Goal: Task Accomplishment & Management: Use online tool/utility

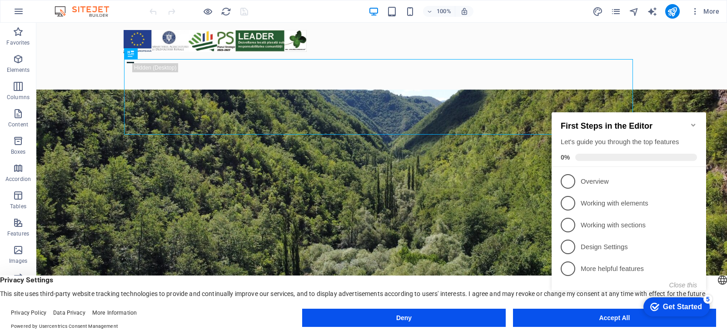
click at [693, 124] on icon "Minimize checklist" at bounding box center [694, 125] width 4 height 3
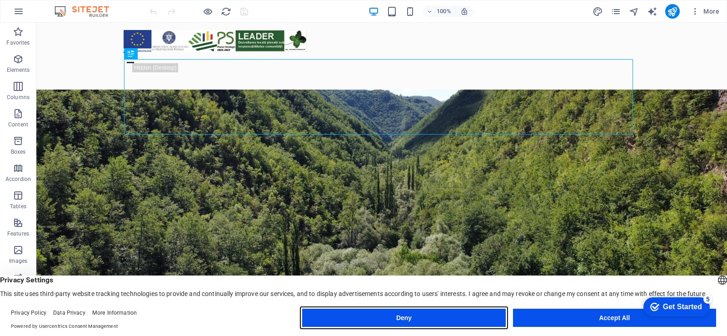
click at [433, 317] on button "Deny" at bounding box center [403, 318] width 203 height 18
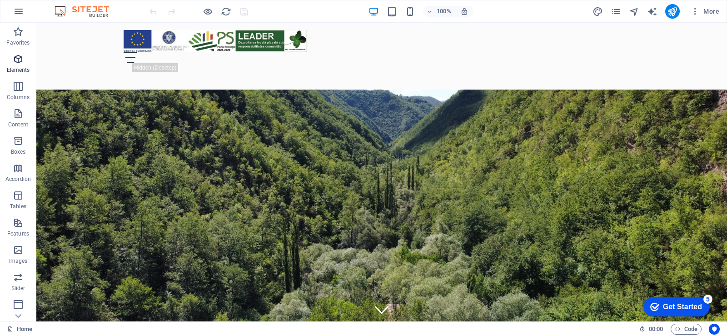
click at [16, 61] on icon "button" at bounding box center [18, 59] width 11 height 11
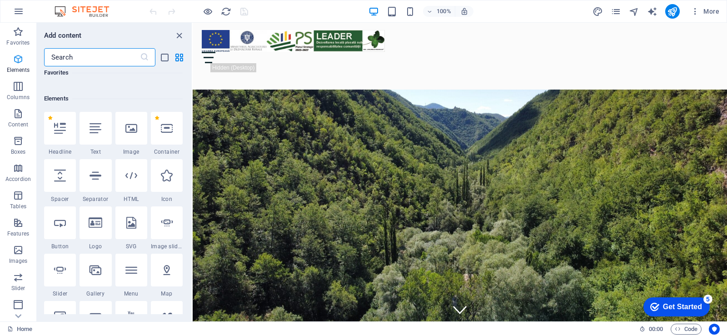
scroll to position [97, 0]
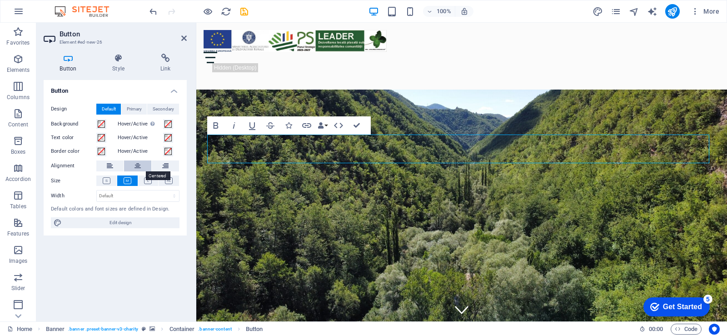
click at [137, 166] on icon at bounding box center [138, 165] width 6 height 11
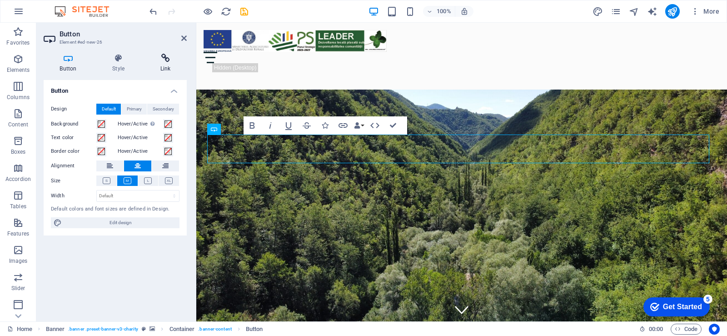
click at [166, 60] on icon at bounding box center [165, 58] width 43 height 9
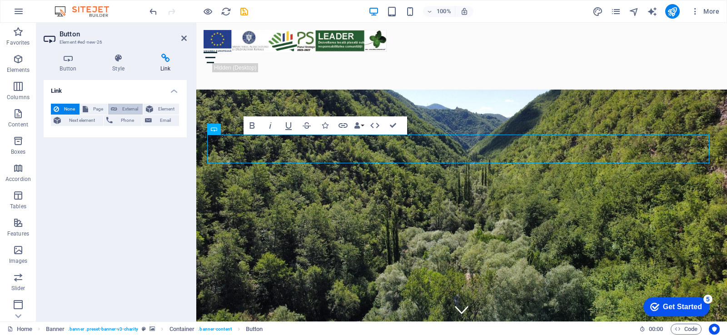
click at [120, 108] on span "External" at bounding box center [130, 109] width 20 height 11
select select "blank"
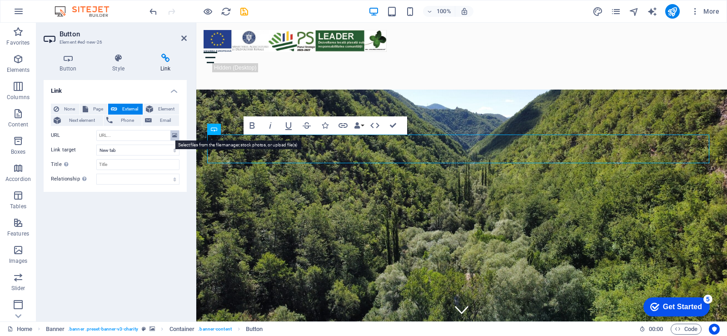
click at [175, 135] on icon at bounding box center [174, 135] width 5 height 10
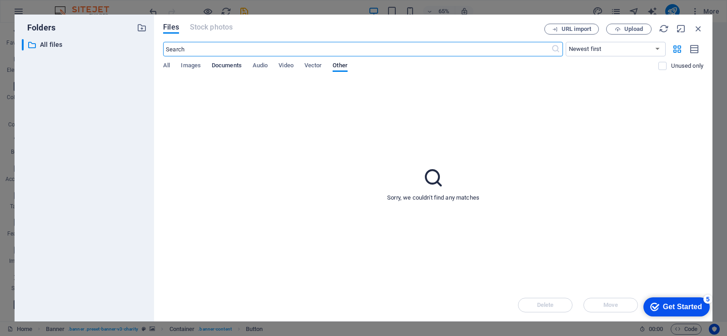
click at [219, 65] on span "Documents" at bounding box center [227, 66] width 30 height 13
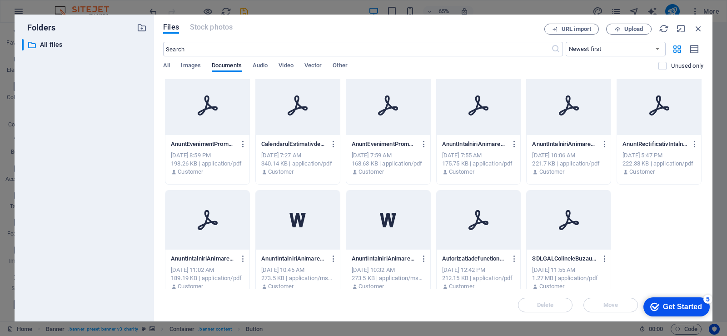
scroll to position [0, 0]
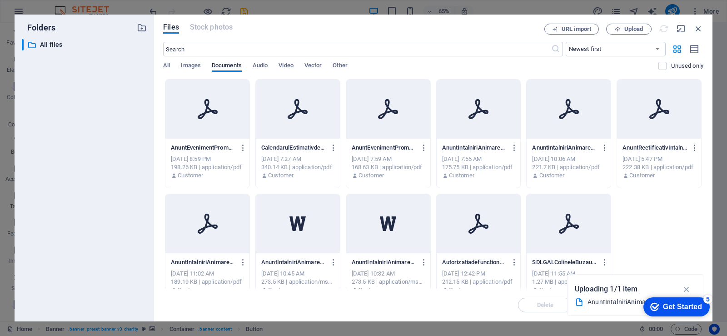
type input "[URL][DOMAIN_NAME]"
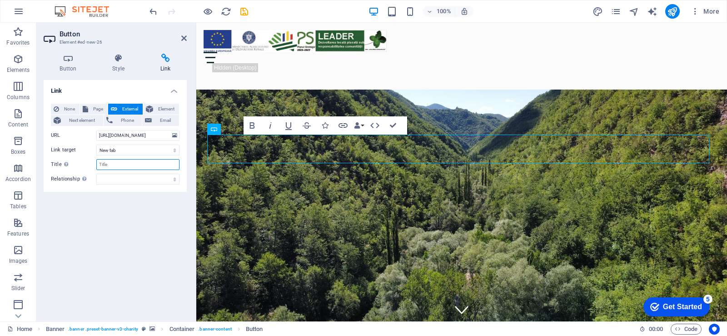
click at [131, 165] on input "Title Additional link description, should not be the same as the link text. The…" at bounding box center [137, 164] width 83 height 11
type input "Anunt întâlniri animare trim III"
click at [243, 12] on icon "save" at bounding box center [244, 11] width 10 height 10
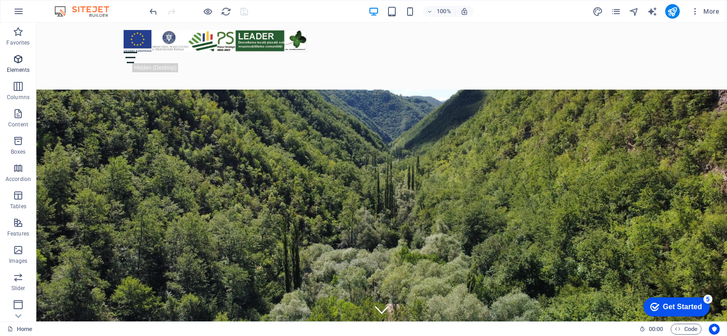
click at [15, 63] on icon "button" at bounding box center [18, 59] width 11 height 11
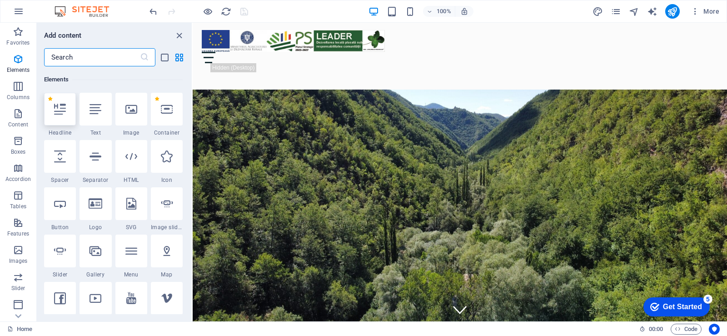
scroll to position [97, 0]
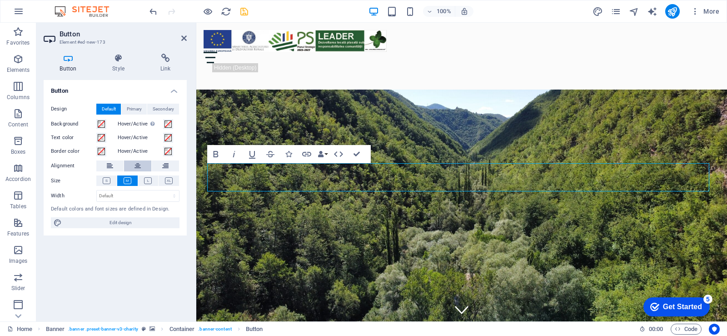
click at [135, 164] on icon at bounding box center [138, 165] width 6 height 11
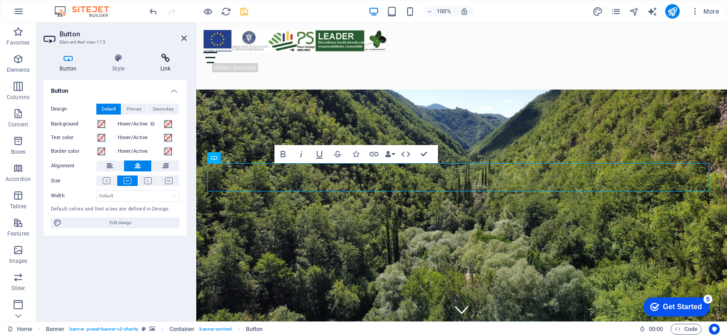
click at [165, 59] on icon at bounding box center [165, 58] width 43 height 9
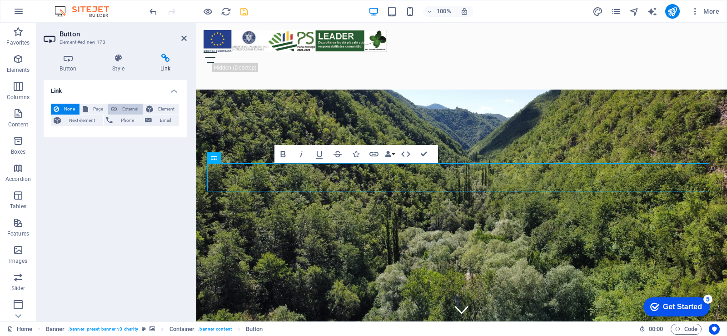
click at [124, 108] on span "External" at bounding box center [130, 109] width 20 height 11
select select "blank"
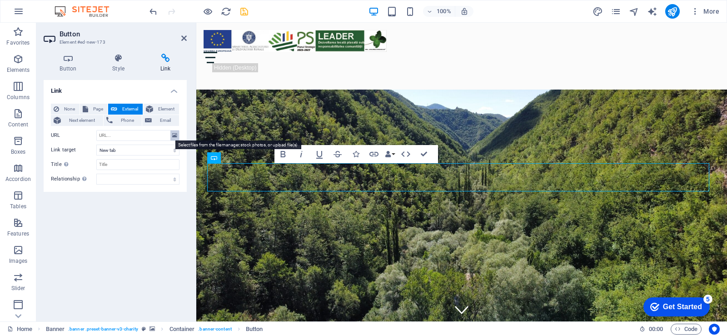
click at [175, 134] on icon at bounding box center [174, 135] width 5 height 10
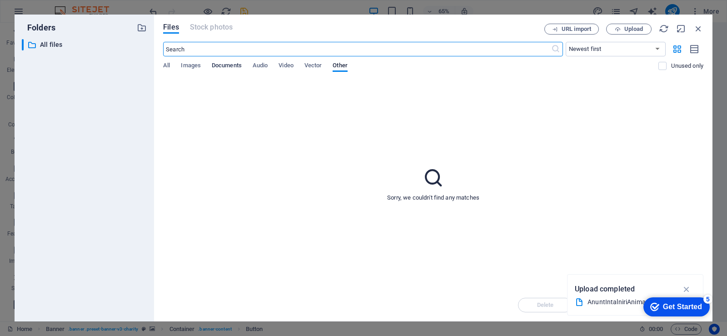
click at [226, 65] on span "Documents" at bounding box center [227, 66] width 30 height 13
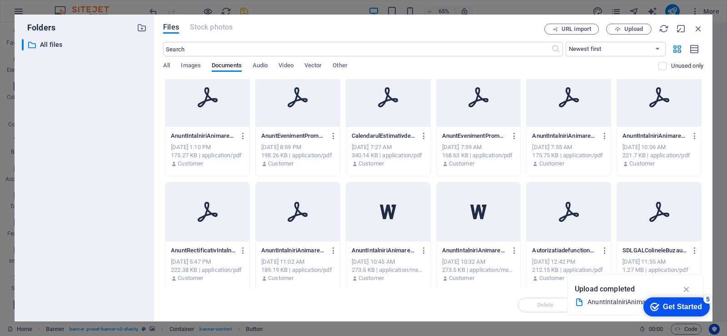
scroll to position [14, 0]
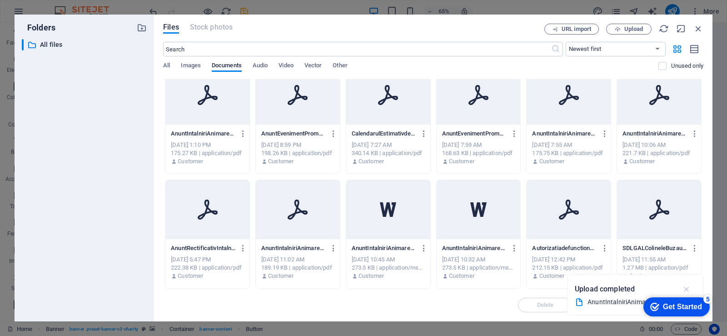
click at [686, 286] on icon "button" at bounding box center [687, 289] width 10 height 10
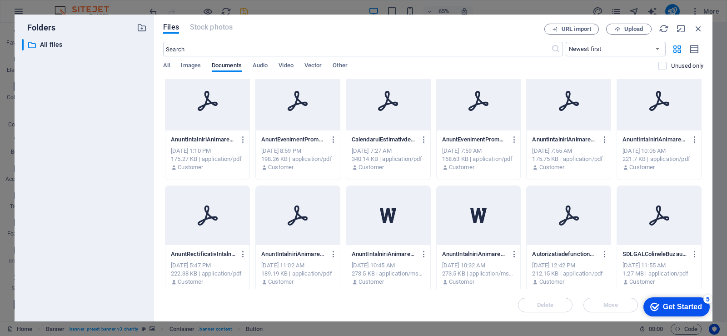
scroll to position [0, 0]
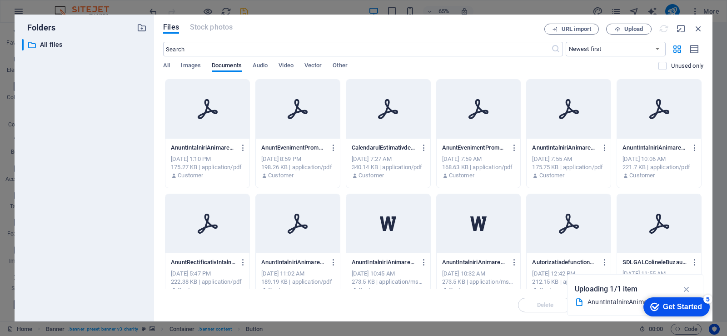
type input "[URL][DOMAIN_NAME]"
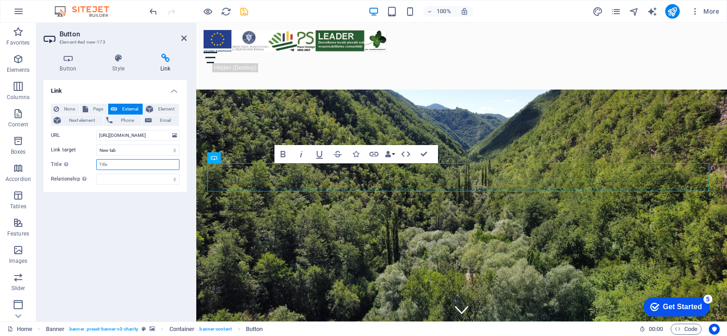
drag, startPoint x: 108, startPoint y: 163, endPoint x: 90, endPoint y: 180, distance: 25.1
click at [90, 163] on div "Title Additional link description, should not be the same as the link text. The…" at bounding box center [115, 164] width 129 height 11
type input "Anunț întâlnire animare pt FSE+ trim III 2025"
click at [243, 10] on icon "save" at bounding box center [244, 11] width 10 height 10
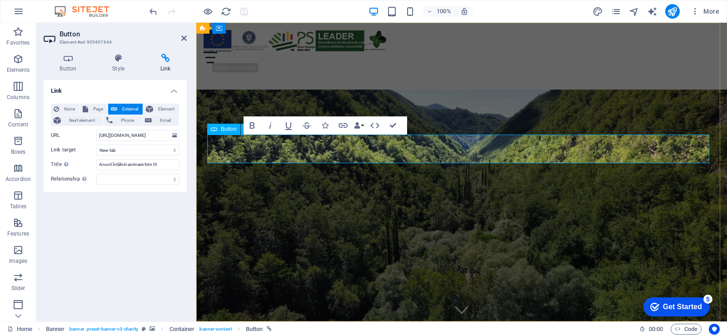
click at [134, 237] on div "Link None Page External Element Next element Phone Email Page Home Programul LE…" at bounding box center [115, 197] width 143 height 234
click at [184, 39] on icon at bounding box center [183, 38] width 5 height 7
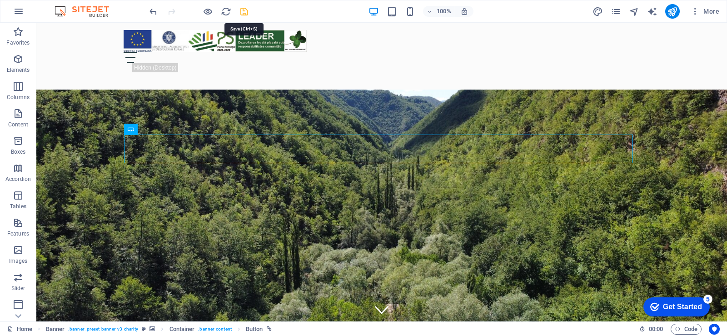
click at [244, 10] on icon "save" at bounding box center [244, 11] width 10 height 10
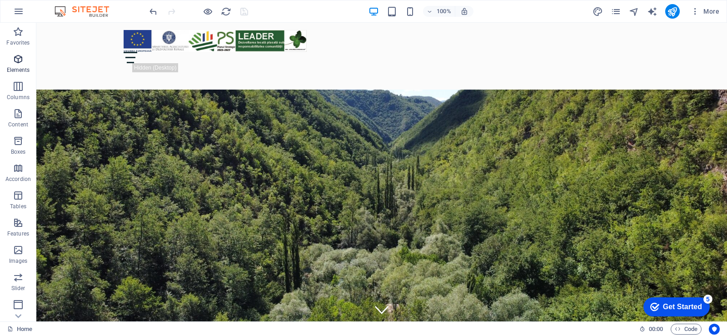
click at [16, 61] on icon "button" at bounding box center [18, 59] width 11 height 11
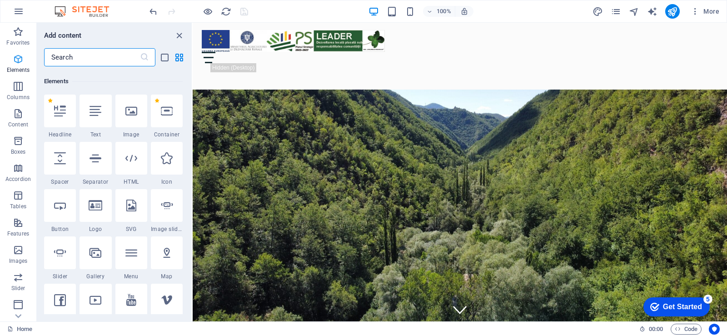
scroll to position [97, 0]
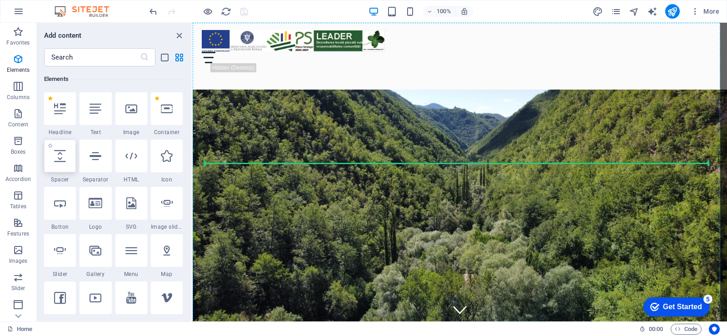
select select "px"
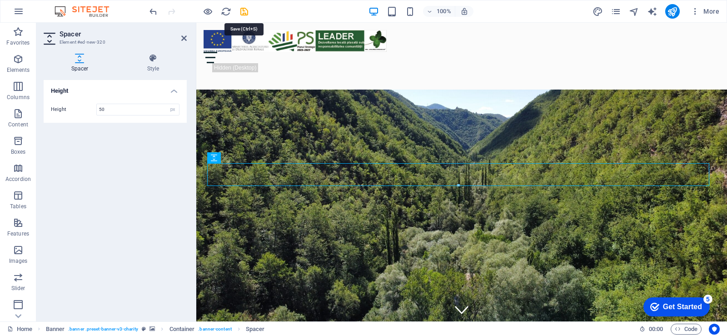
click at [246, 11] on icon "save" at bounding box center [244, 11] width 10 height 10
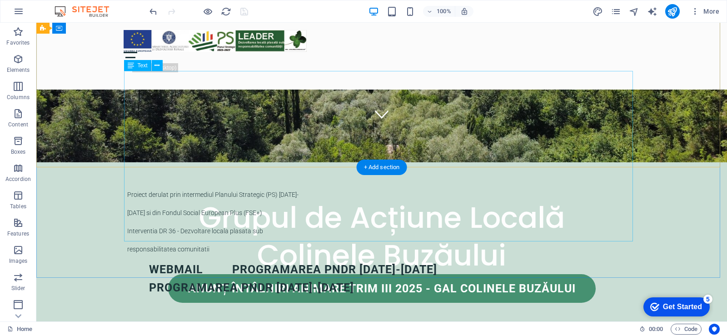
scroll to position [206, 0]
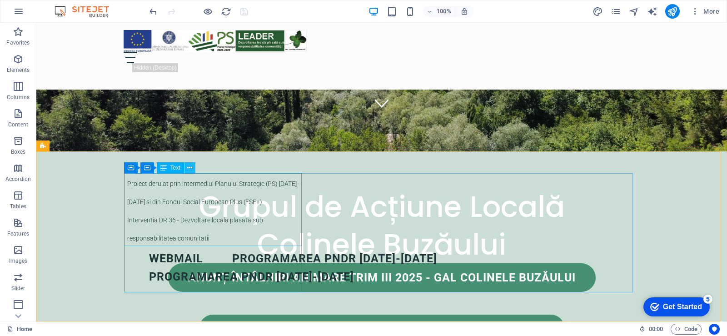
click at [190, 168] on icon at bounding box center [189, 168] width 5 height 10
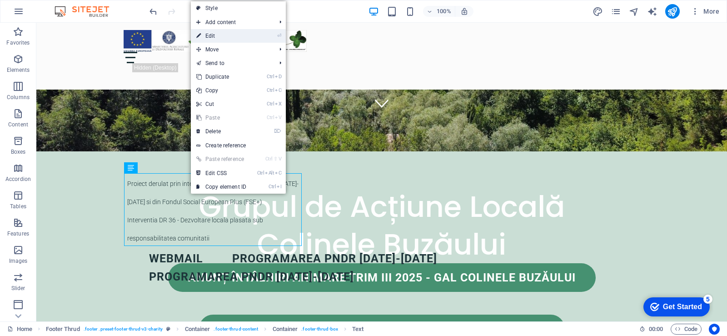
click at [227, 35] on link "⏎ Edit" at bounding box center [221, 36] width 61 height 14
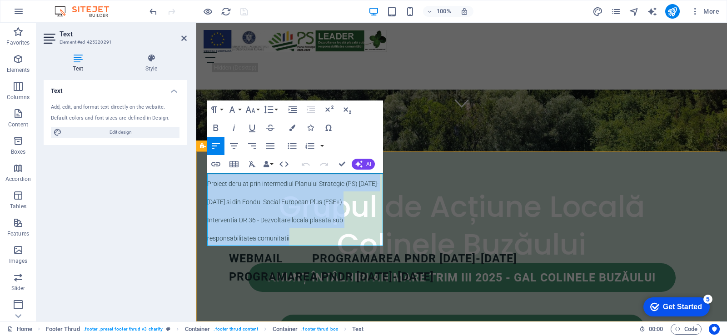
drag, startPoint x: 291, startPoint y: 238, endPoint x: 206, endPoint y: 178, distance: 104.2
click at [206, 178] on div "Proiect derulat prin intermediul Planului Strategic (PS) [DATE]-[DATE] si din F…" at bounding box center [461, 272] width 531 height 243
click at [272, 143] on icon "button" at bounding box center [270, 145] width 11 height 11
click at [236, 144] on icon "button" at bounding box center [234, 145] width 8 height 5
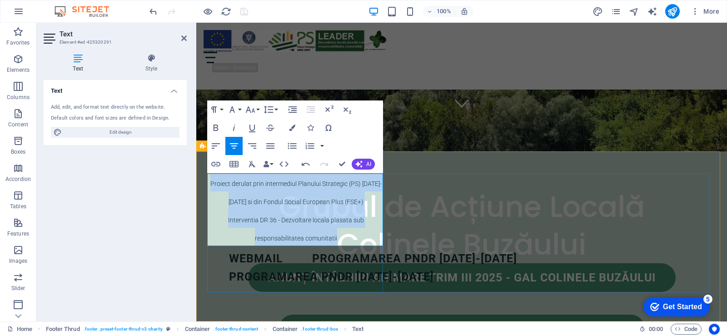
click at [292, 200] on span "Proiect derulat prin intermediul Planului Strategic (PS) [DATE]-[DATE] si din F…" at bounding box center [296, 192] width 171 height 25
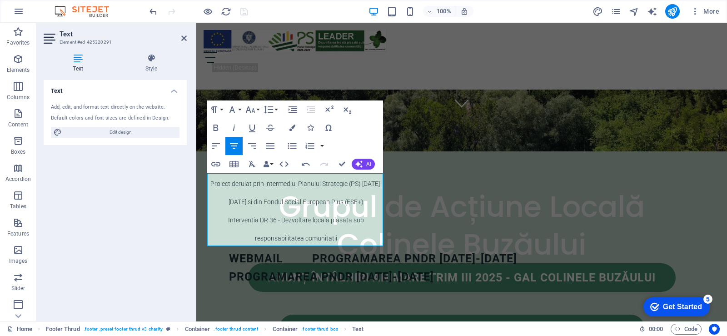
click at [144, 195] on div "Text Add, edit, and format text directly on the website. Default colors and fon…" at bounding box center [115, 197] width 143 height 234
click at [184, 35] on icon at bounding box center [183, 38] width 5 height 7
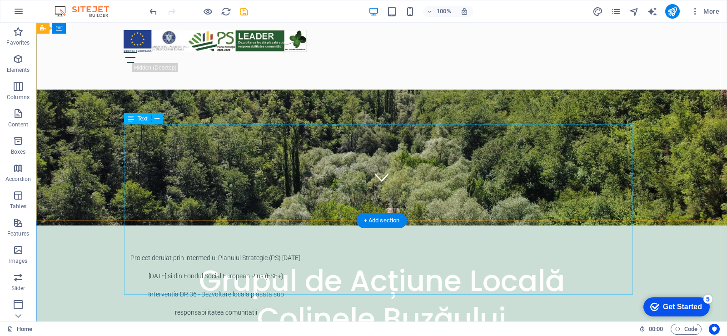
scroll to position [136, 0]
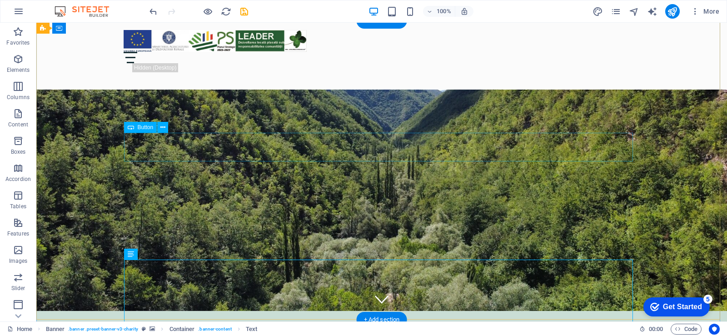
scroll to position [0, 0]
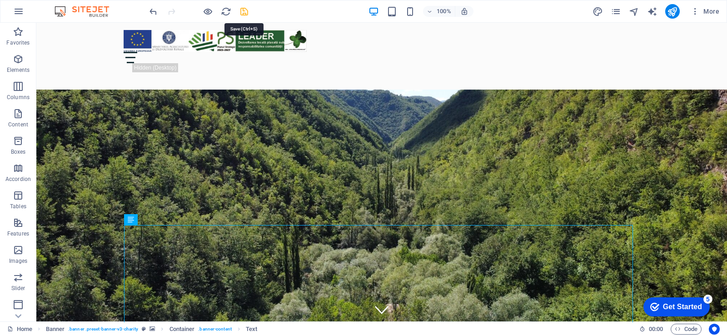
click at [242, 10] on icon "save" at bounding box center [244, 11] width 10 height 10
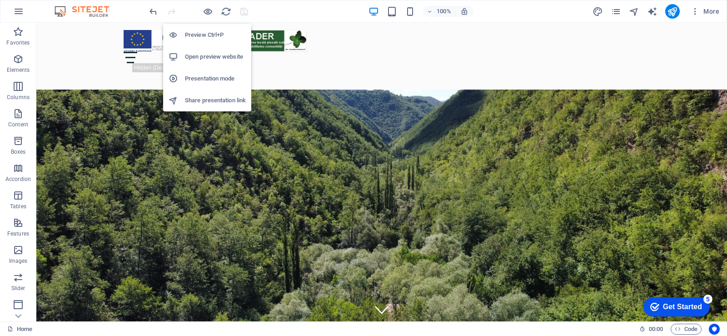
click at [213, 56] on h6 "Open preview website" at bounding box center [215, 56] width 61 height 11
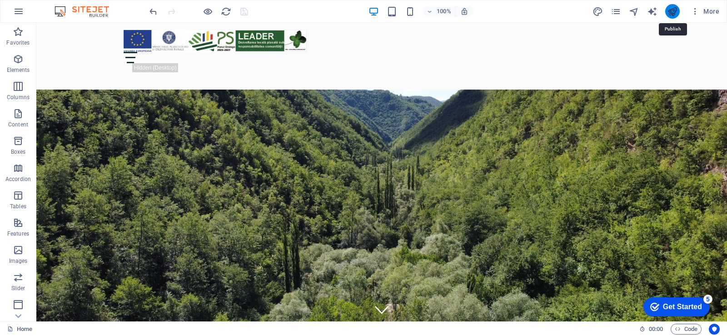
click at [673, 9] on icon "publish" at bounding box center [672, 11] width 10 height 10
